Goal: Transaction & Acquisition: Obtain resource

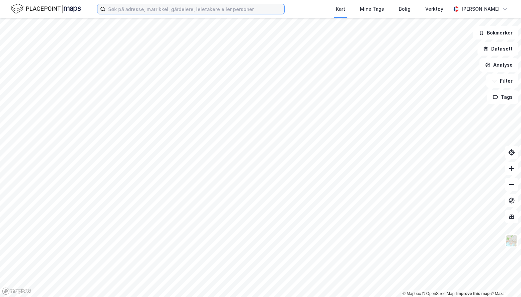
click at [171, 11] on input at bounding box center [194, 9] width 179 height 10
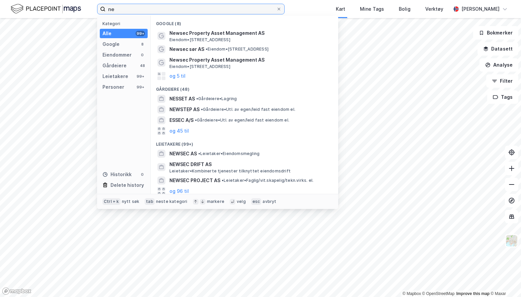
type input "n"
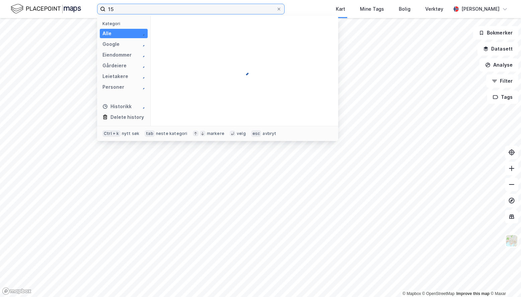
type input "1"
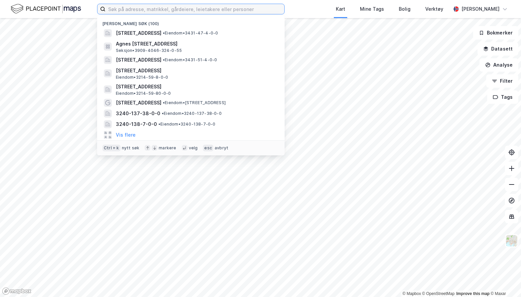
type input "l"
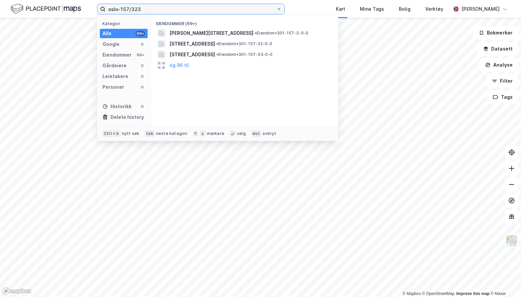
type input "oslo-157/323"
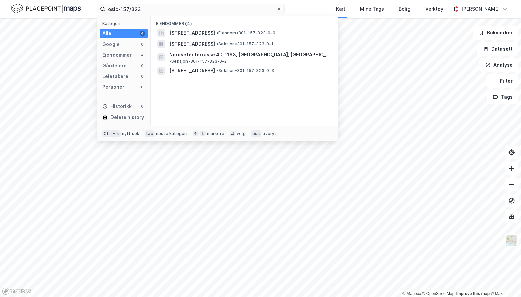
click at [204, 32] on span "[STREET_ADDRESS]" at bounding box center [192, 33] width 46 height 8
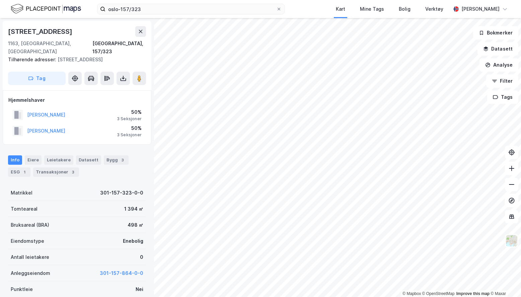
click at [123, 77] on icon at bounding box center [123, 78] width 7 height 7
click at [102, 93] on div "Last ned grunnbok" at bounding box center [90, 91] width 39 height 5
click at [122, 191] on div "301-157-323-0-0" at bounding box center [121, 193] width 43 height 8
click at [121, 192] on div "301-157-323-0-0" at bounding box center [121, 193] width 43 height 8
